Goal: Task Accomplishment & Management: Manage account settings

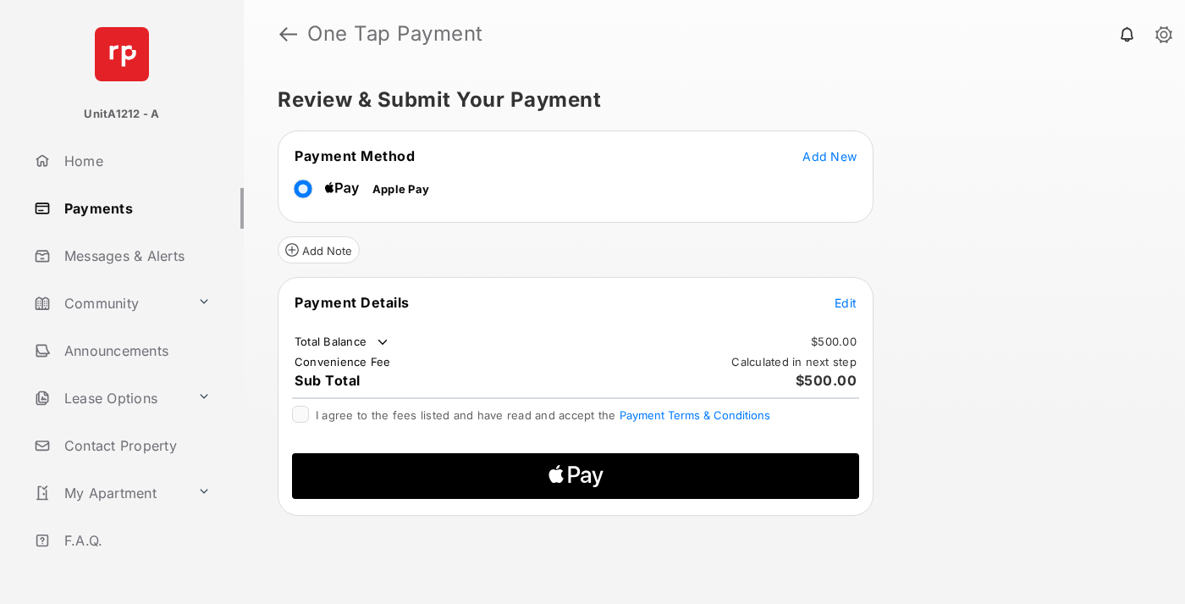
click at [830, 155] on span "Add New" at bounding box center [830, 156] width 54 height 14
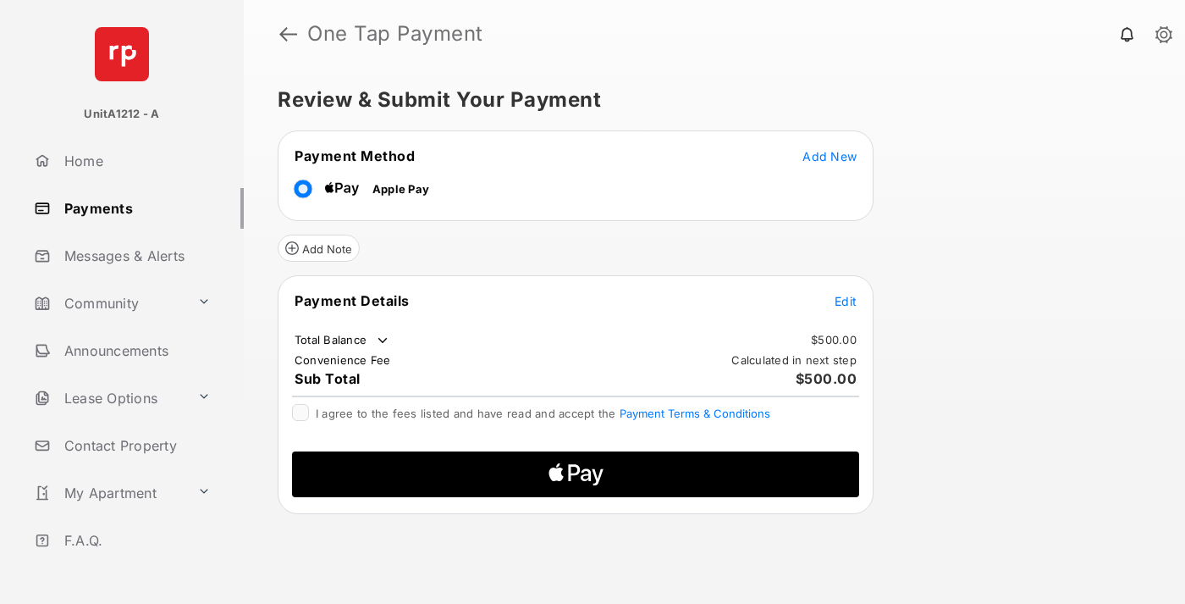
click at [846, 300] on span "Edit" at bounding box center [846, 301] width 22 height 14
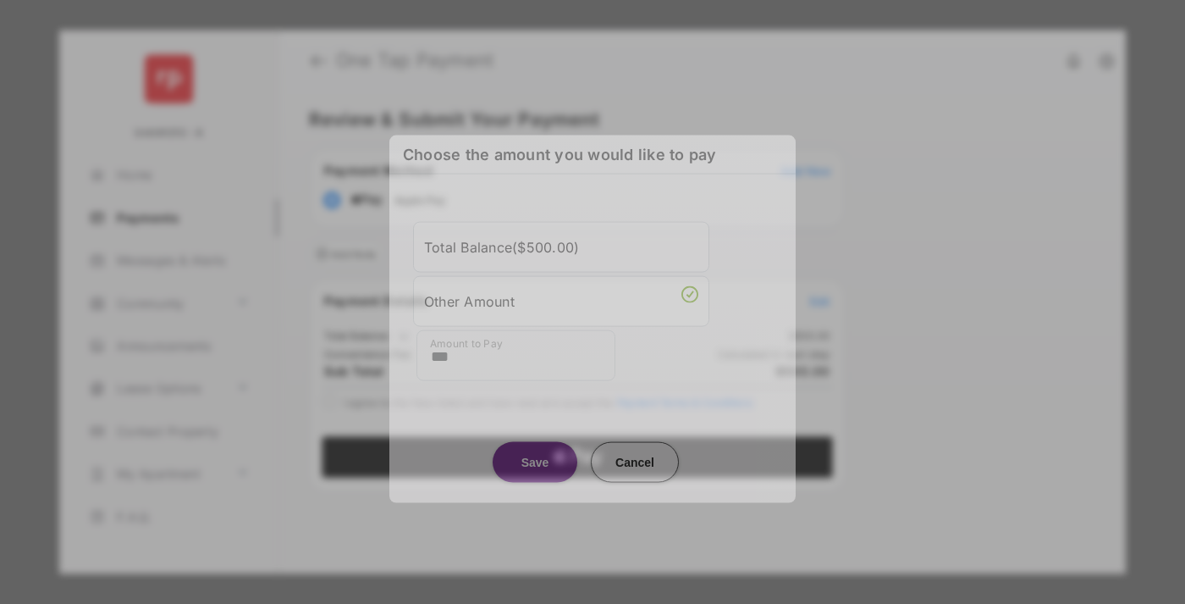
type input "***"
click at [535, 461] on button "Save" at bounding box center [535, 461] width 85 height 41
